Goal: Use online tool/utility: Use online tool/utility

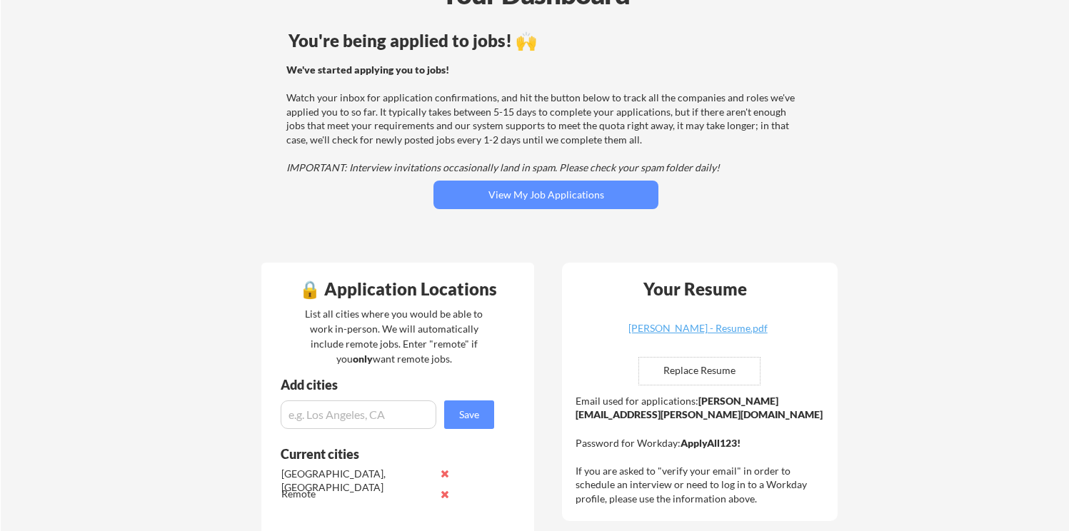
scroll to position [109, 0]
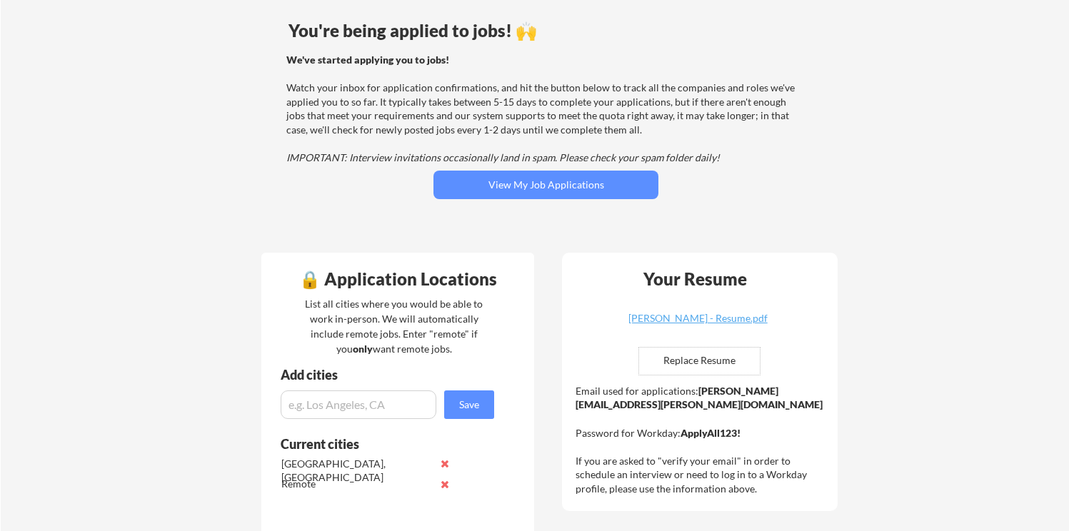
click at [705, 357] on input "file" at bounding box center [699, 361] width 121 height 27
type input "C:\fakepath\[PERSON_NAME].pdf"
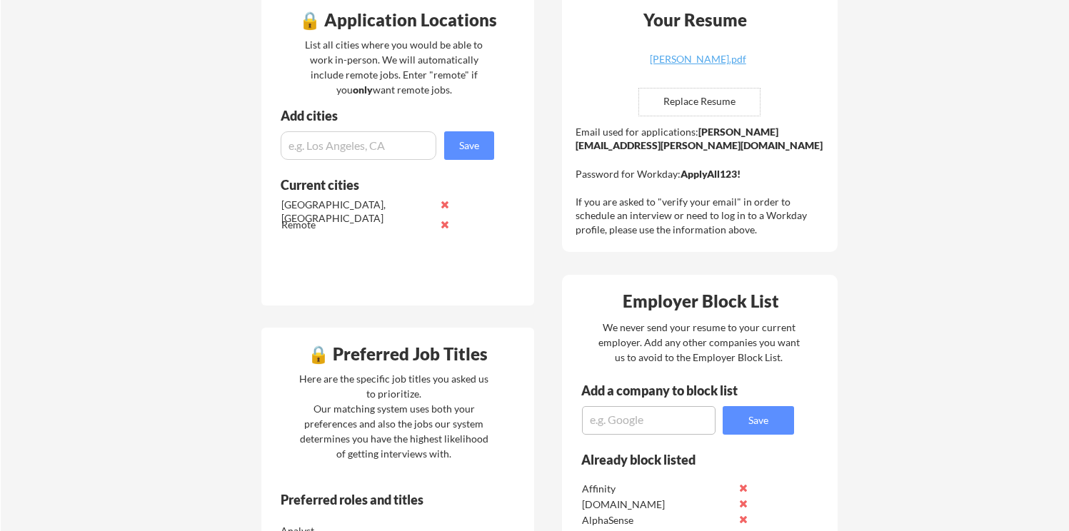
scroll to position [154, 0]
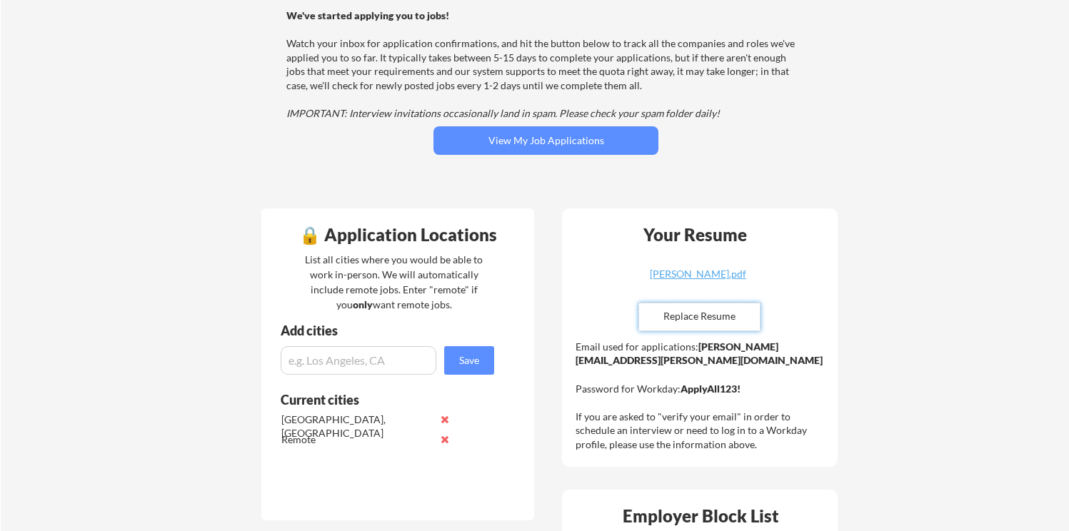
click at [712, 318] on input "file" at bounding box center [699, 317] width 121 height 27
type input "C:\fakepath\[PERSON_NAME] - Resume.pdf"
click at [725, 275] on div "Danielle Oshetsky - Resume.pdf" at bounding box center [698, 274] width 170 height 10
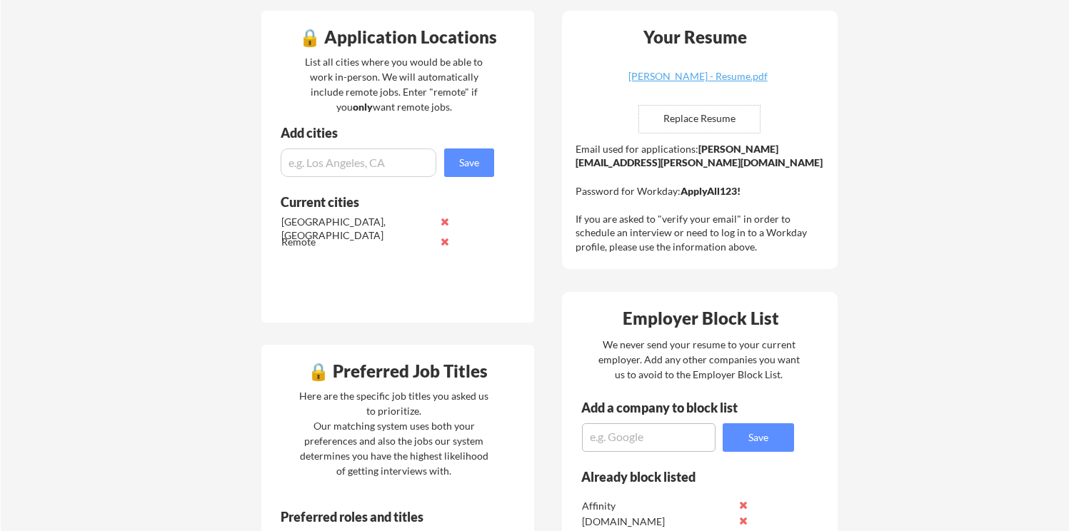
scroll to position [262, 0]
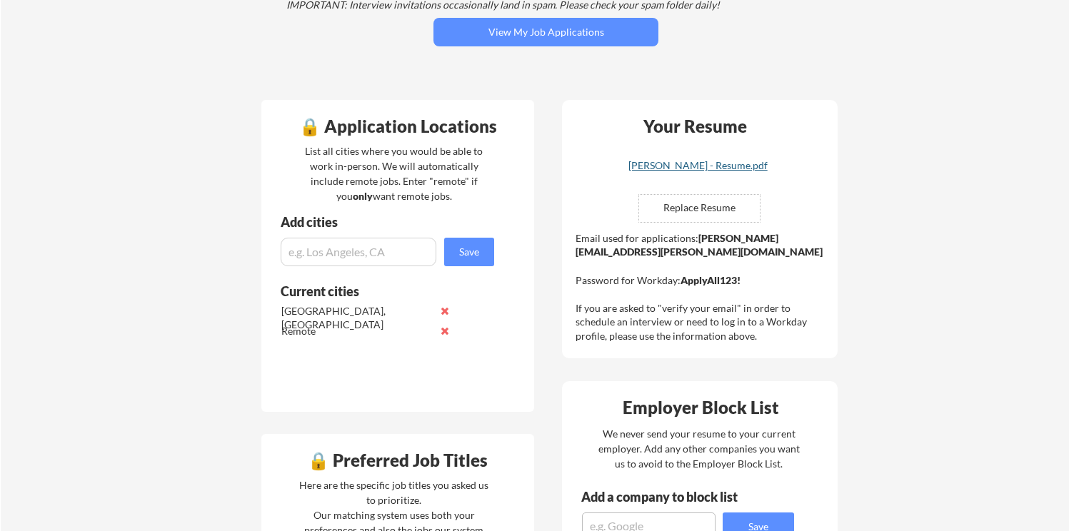
click at [734, 171] on div "Danielle Oshetsky - Resume.pdf" at bounding box center [698, 166] width 170 height 10
